Goal: Find specific page/section

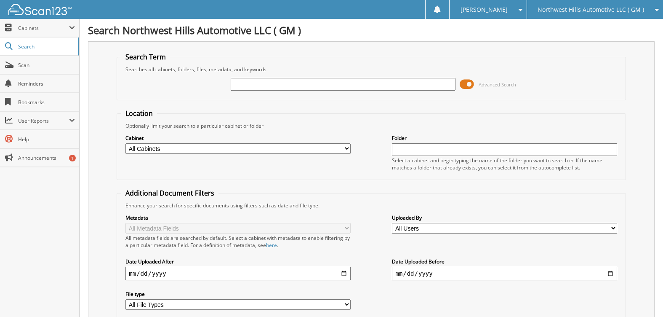
click at [271, 80] on input "text" at bounding box center [343, 84] width 225 height 13
type input "295580"
click at [466, 83] on span at bounding box center [467, 84] width 14 height 13
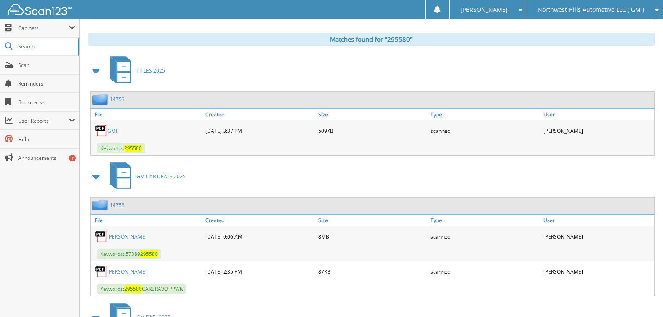
scroll to position [126, 0]
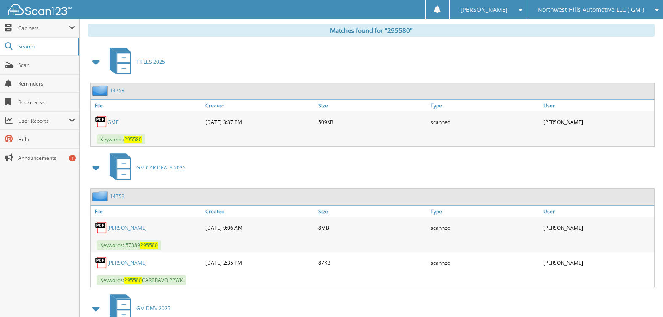
click at [95, 62] on span at bounding box center [96, 61] width 12 height 15
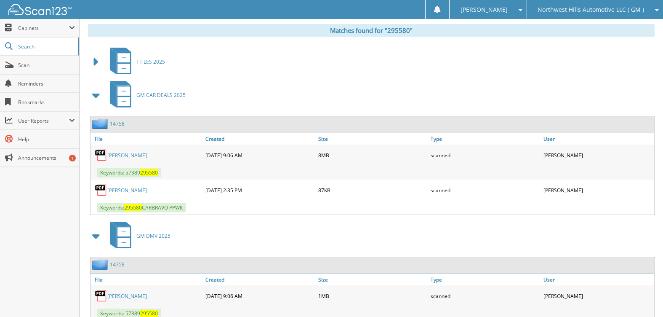
click at [95, 234] on span at bounding box center [96, 235] width 12 height 15
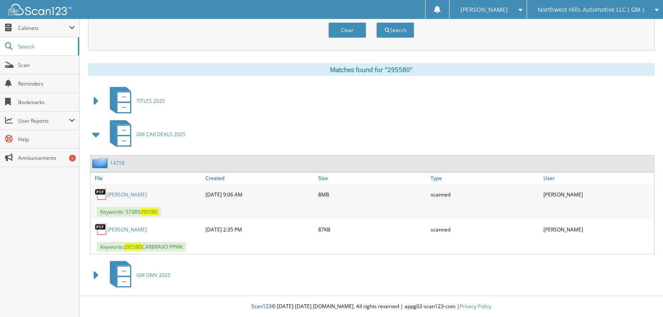
scroll to position [87, 0]
click at [116, 164] on link "14758" at bounding box center [117, 162] width 15 height 7
